Goal: Information Seeking & Learning: Learn about a topic

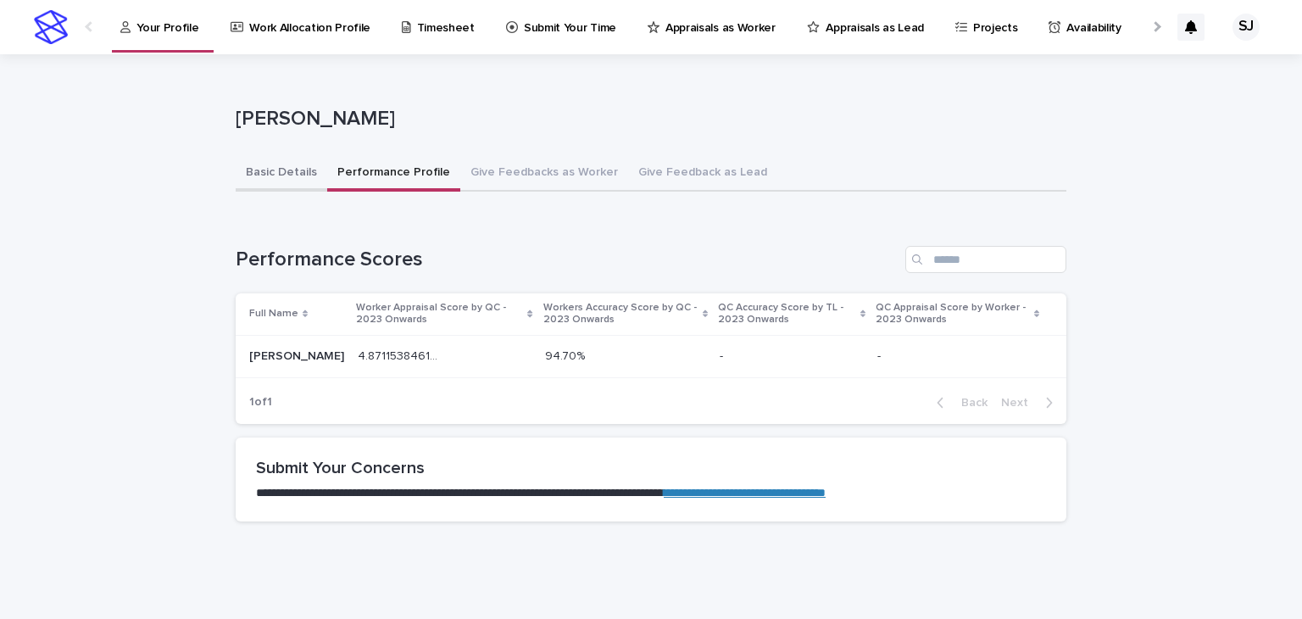
click at [264, 177] on button "Basic Details" at bounding box center [282, 174] width 92 height 36
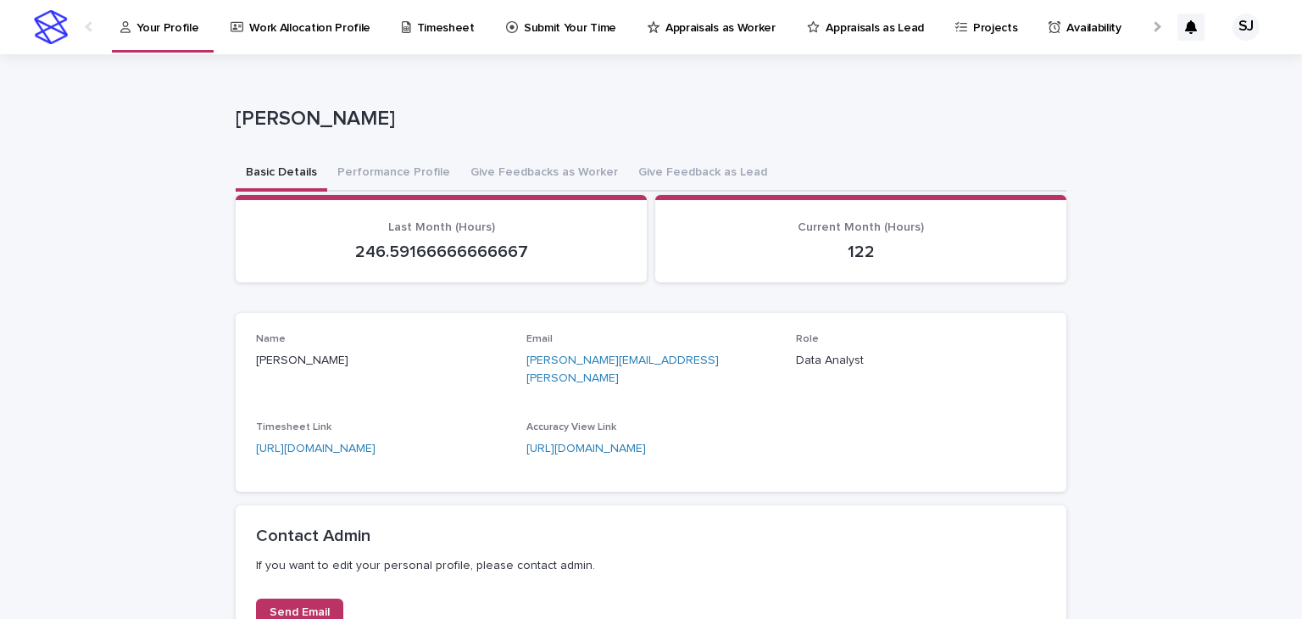
click at [264, 177] on button "Basic Details" at bounding box center [282, 174] width 92 height 36
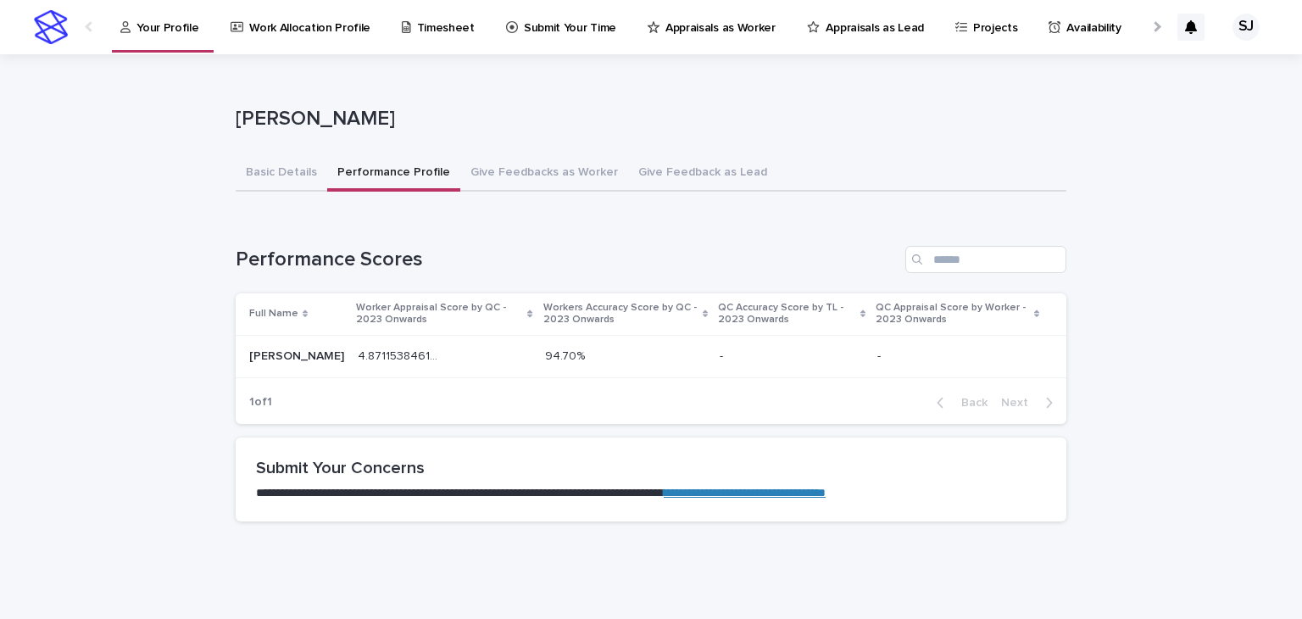
click at [413, 162] on button "Performance Profile" at bounding box center [393, 174] width 133 height 36
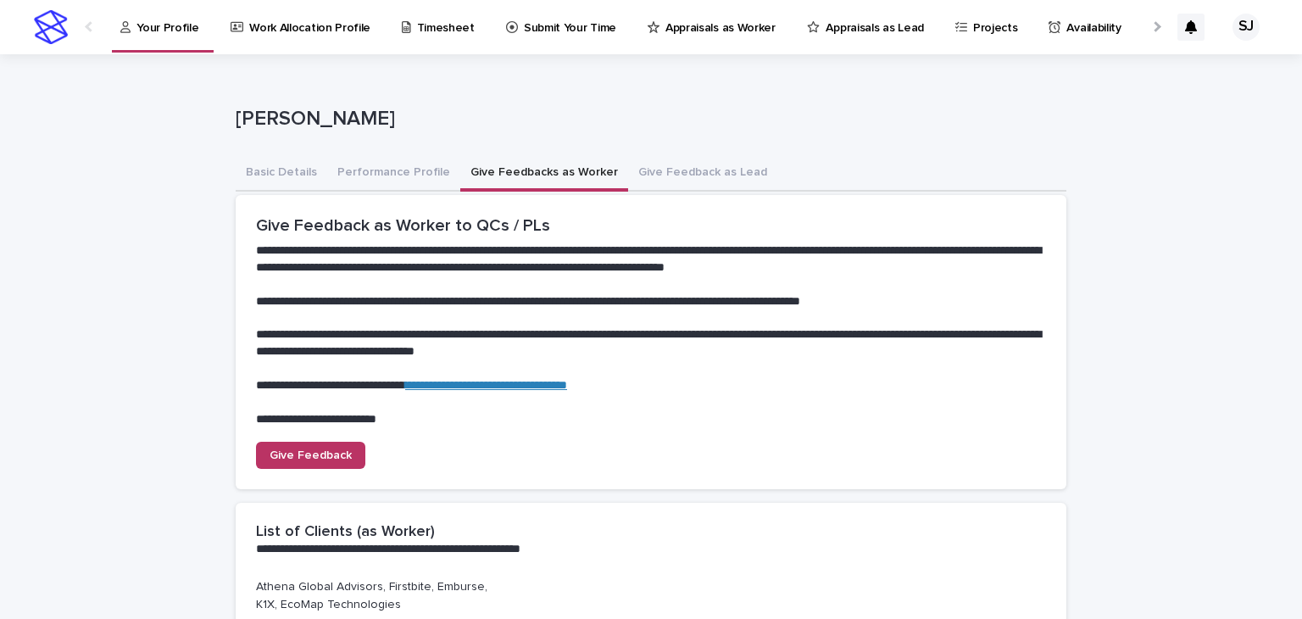
click at [519, 164] on button "Give Feedbacks as Worker" at bounding box center [544, 174] width 168 height 36
click at [692, 175] on button "Give Feedback as Lead" at bounding box center [702, 174] width 149 height 36
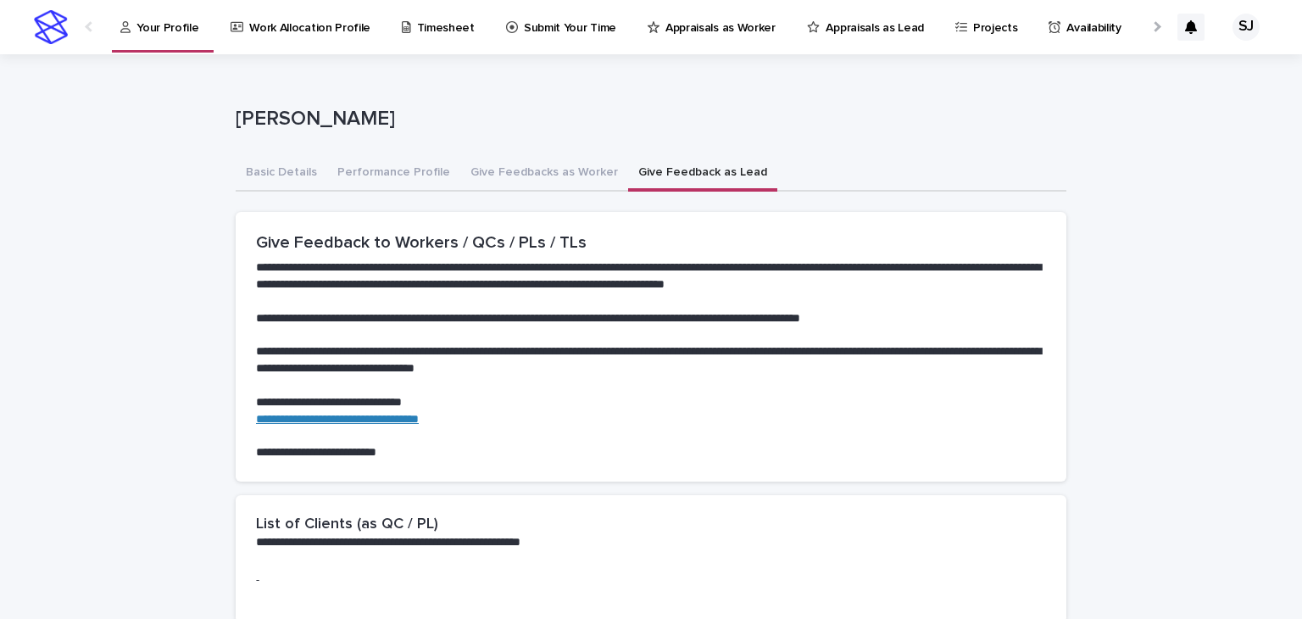
click at [1142, 20] on div at bounding box center [1155, 26] width 27 height 53
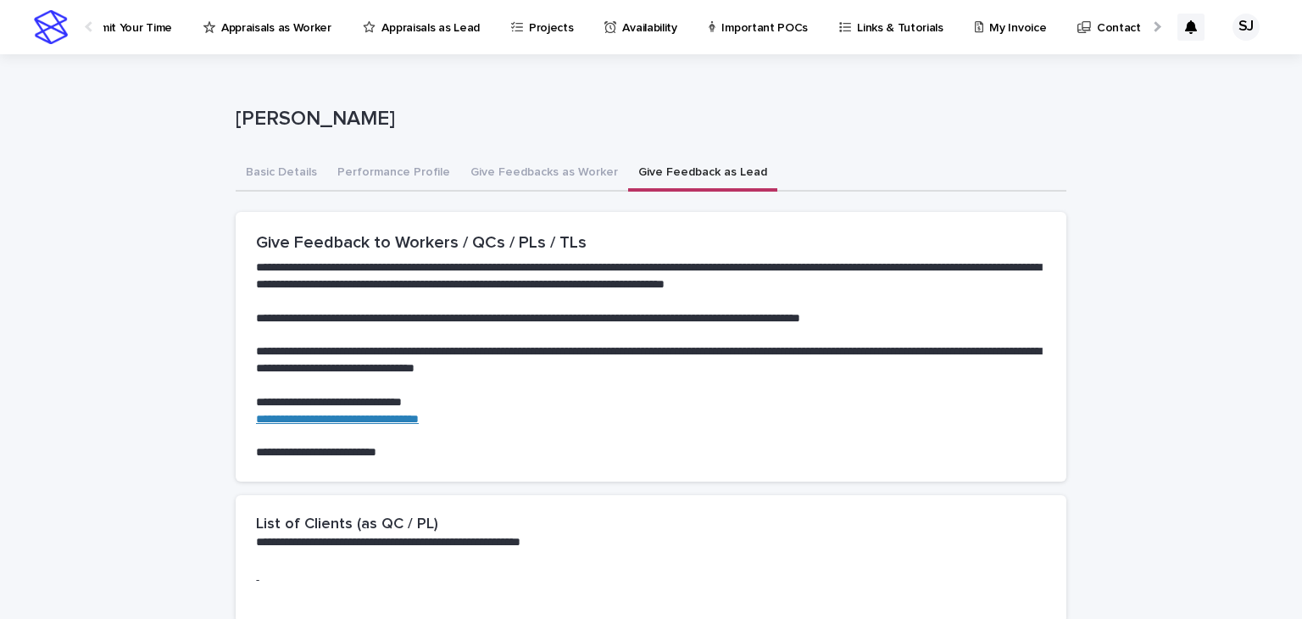
scroll to position [0, 512]
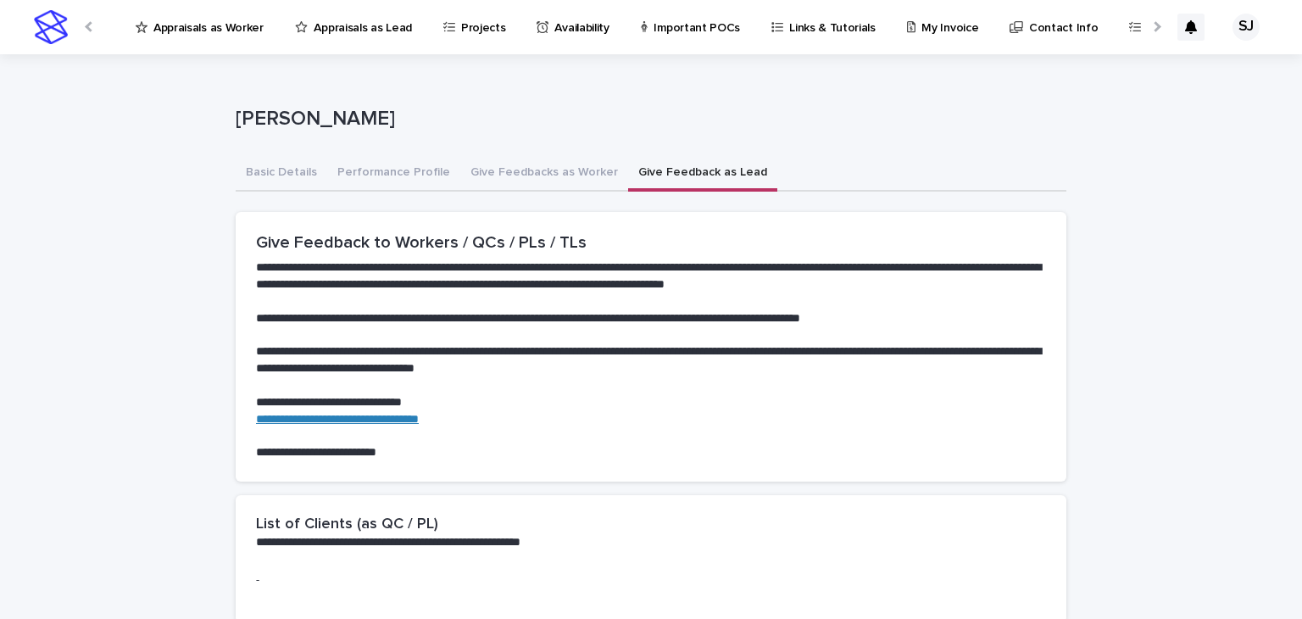
click at [789, 18] on p "Links & Tutorials" at bounding box center [832, 18] width 86 height 36
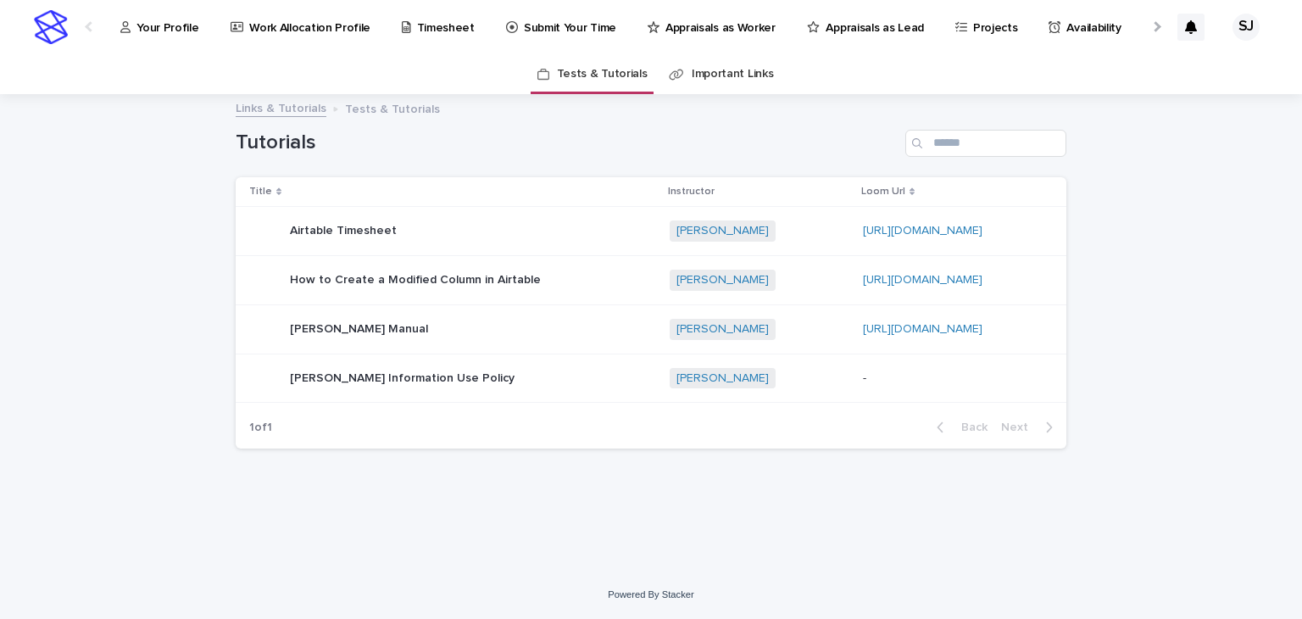
click at [831, 21] on p "Appraisals as Lead" at bounding box center [874, 18] width 97 height 36
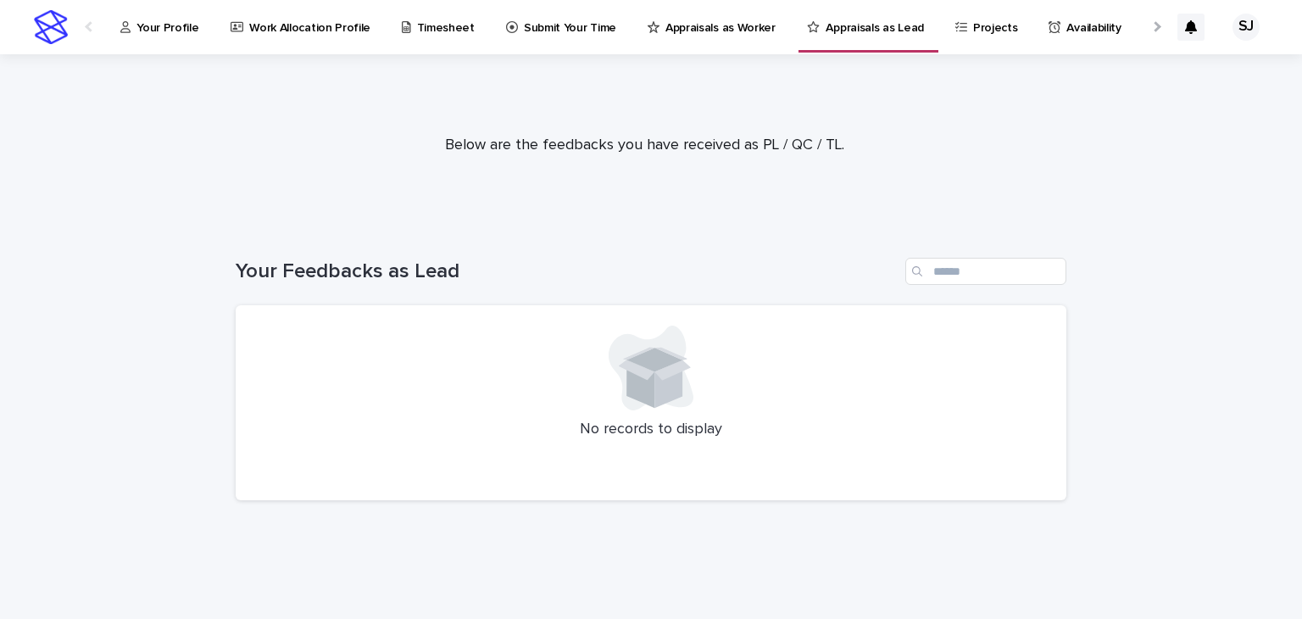
click at [1150, 28] on div at bounding box center [1155, 26] width 11 height 11
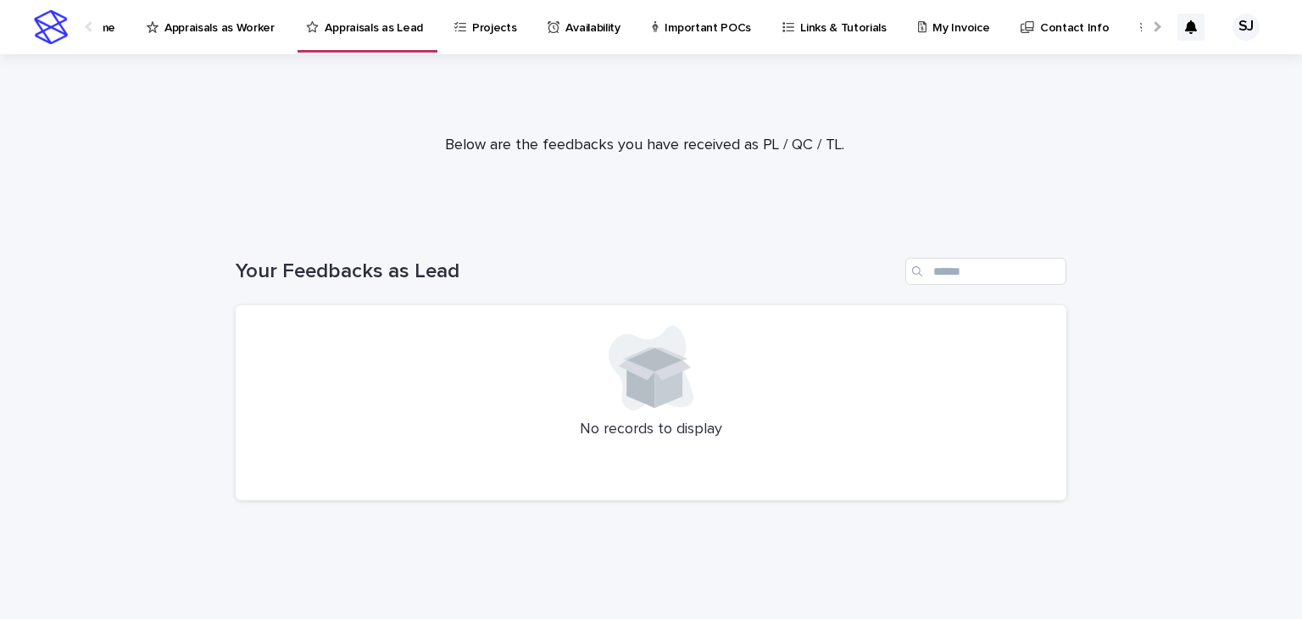
scroll to position [0, 512]
click at [1029, 26] on p "Contact Info" at bounding box center [1063, 18] width 69 height 36
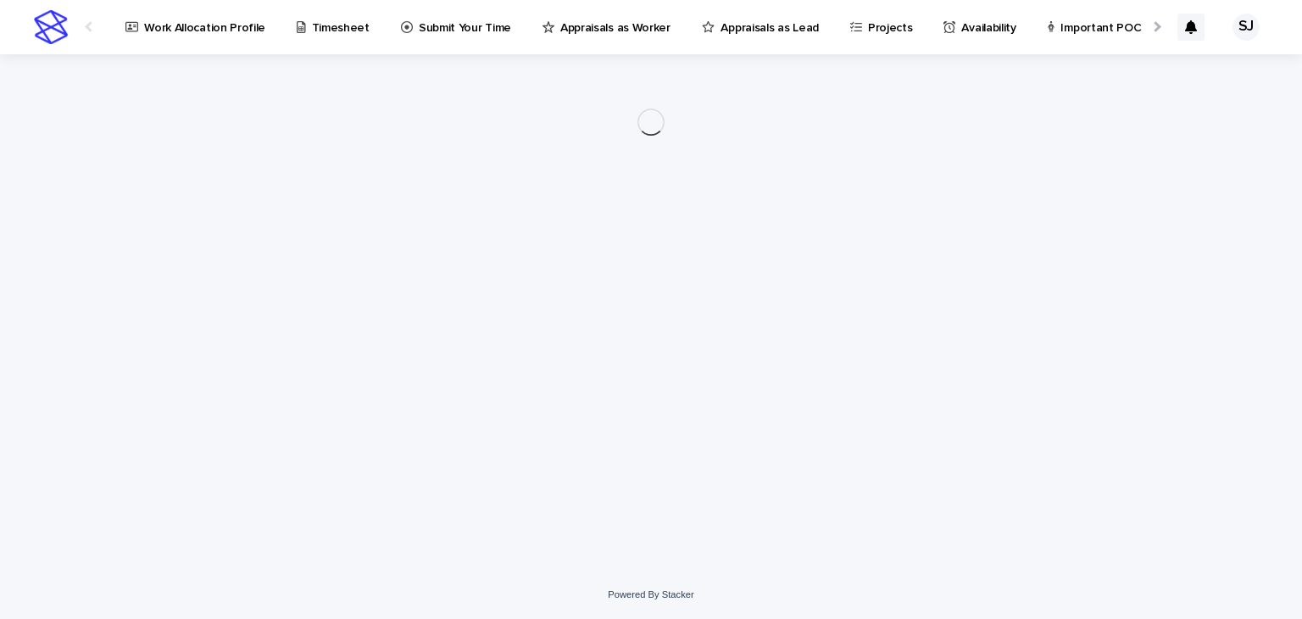
scroll to position [0, 119]
click at [1032, 26] on div "Important POCs" at bounding box center [1086, 18] width 108 height 36
click at [1040, 26] on div "Availability" at bounding box center [1087, 26] width 95 height 53
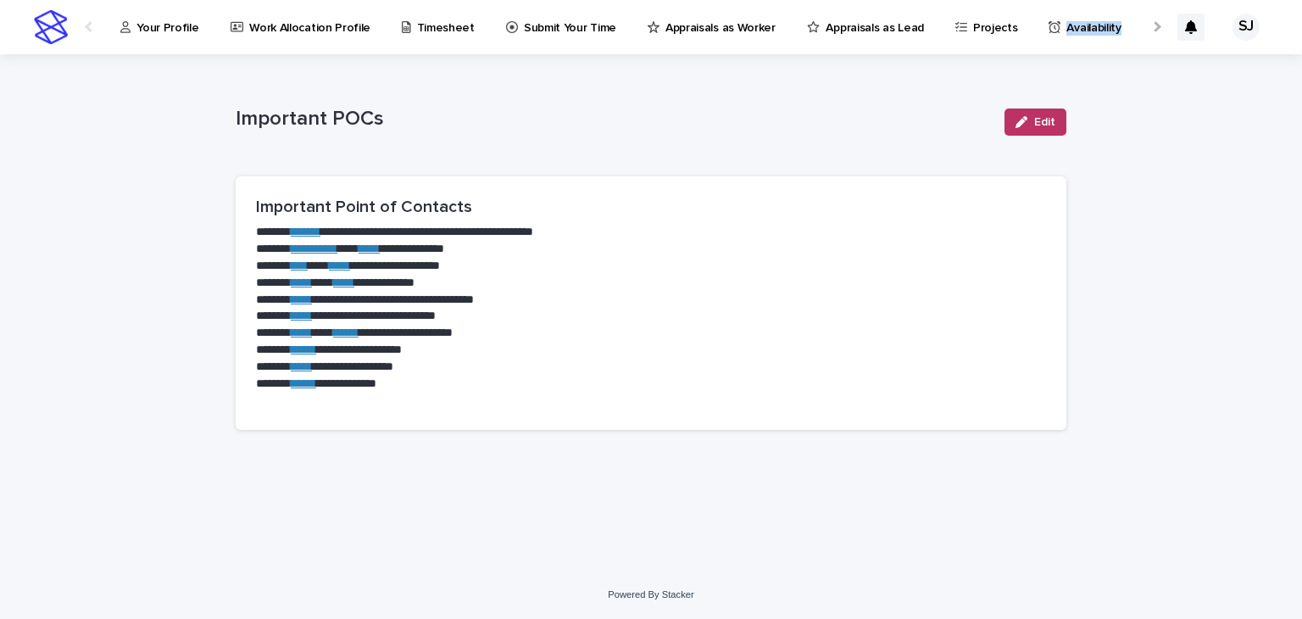
click at [169, 19] on p "Your Profile" at bounding box center [167, 18] width 62 height 36
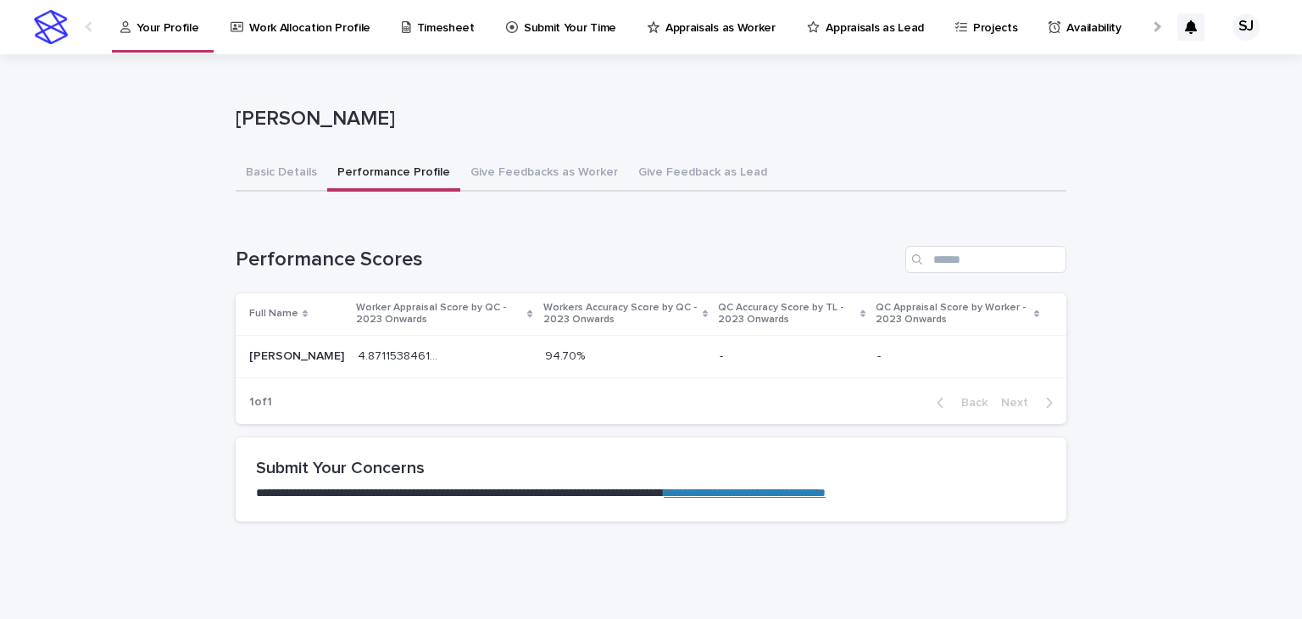
click at [386, 170] on button "Performance Profile" at bounding box center [393, 174] width 133 height 36
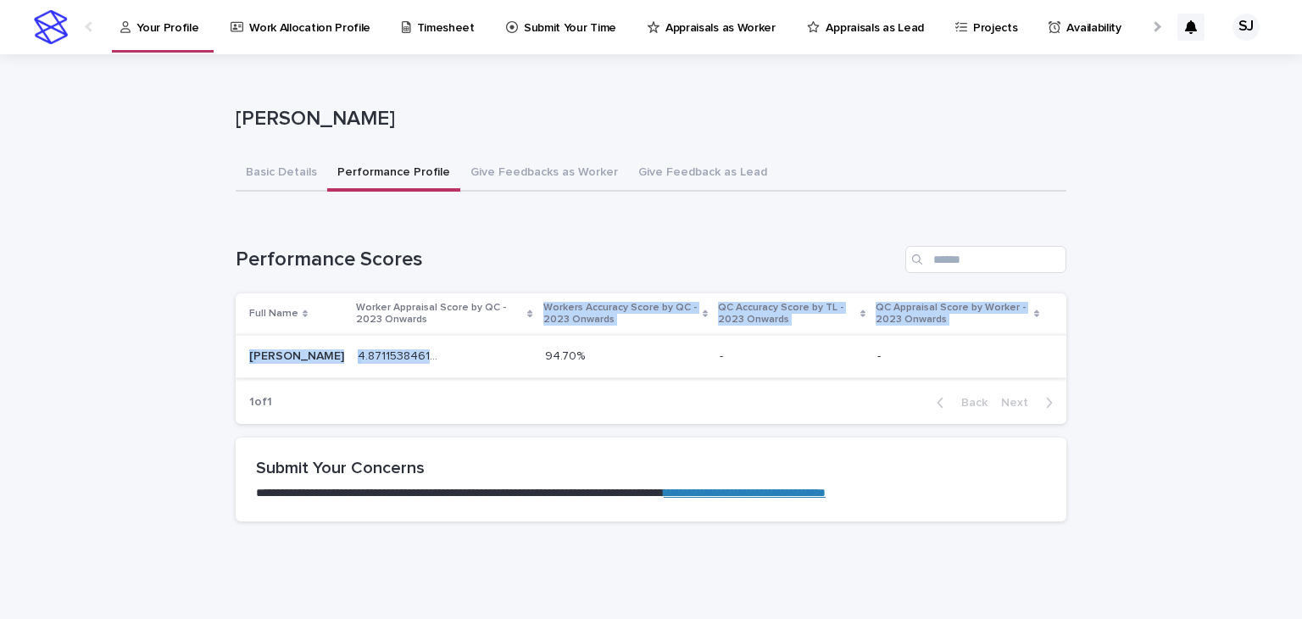
drag, startPoint x: 502, startPoint y: 332, endPoint x: 503, endPoint y: 360, distance: 28.0
click at [503, 360] on table "Full Name Worker Appraisal Score by QC - 2023 Onwards Workers Accuracy Score by…" at bounding box center [651, 335] width 831 height 85
click at [503, 360] on div "4.871153846153846 4.871153846153846" at bounding box center [445, 356] width 174 height 28
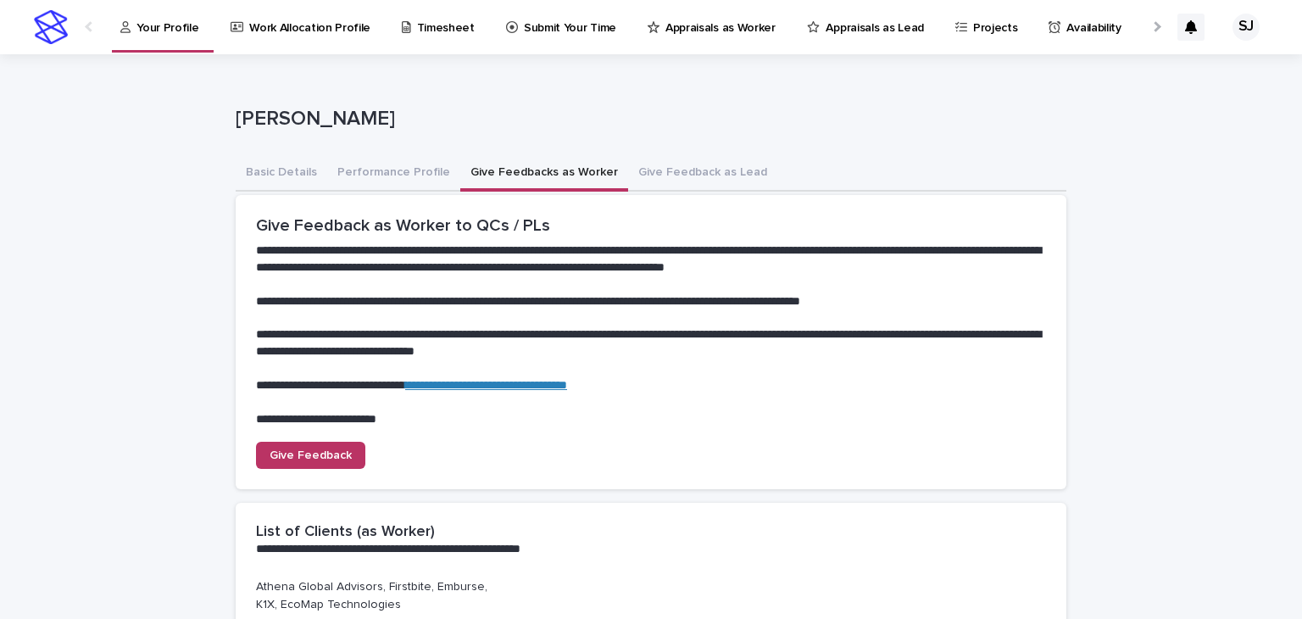
click at [587, 174] on button "Give Feedbacks as Worker" at bounding box center [544, 174] width 168 height 36
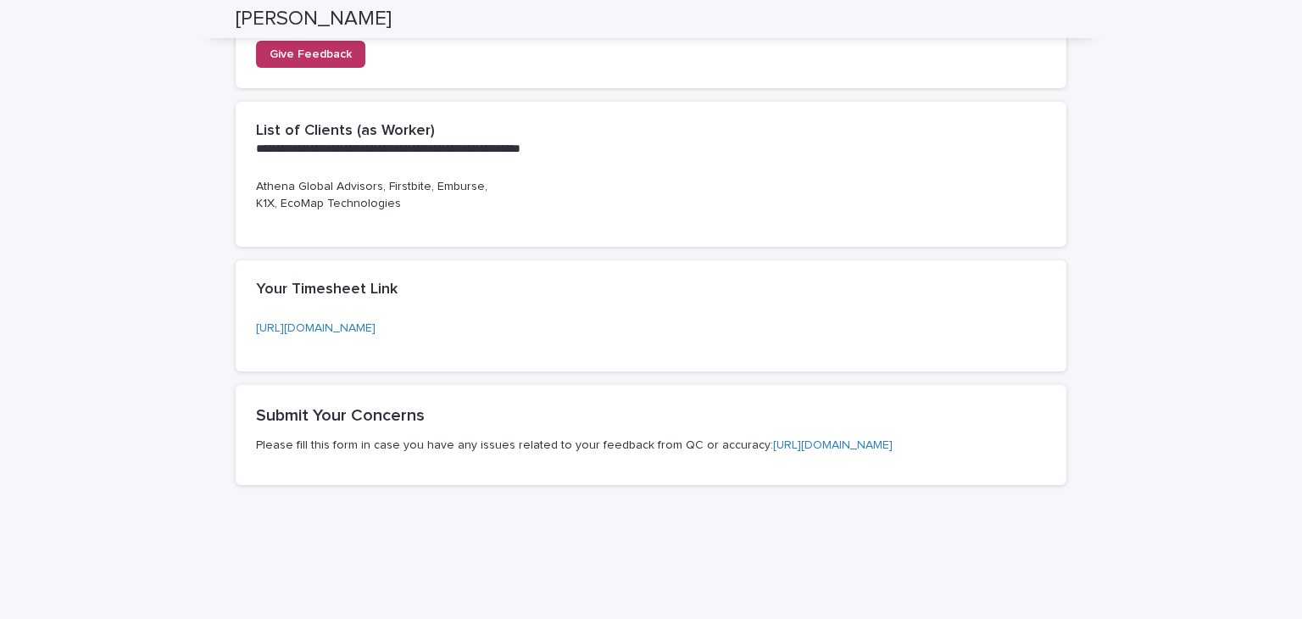
scroll to position [402, 0]
click at [821, 448] on link "[URL][DOMAIN_NAME]" at bounding box center [833, 443] width 120 height 12
